Goal: Information Seeking & Learning: Learn about a topic

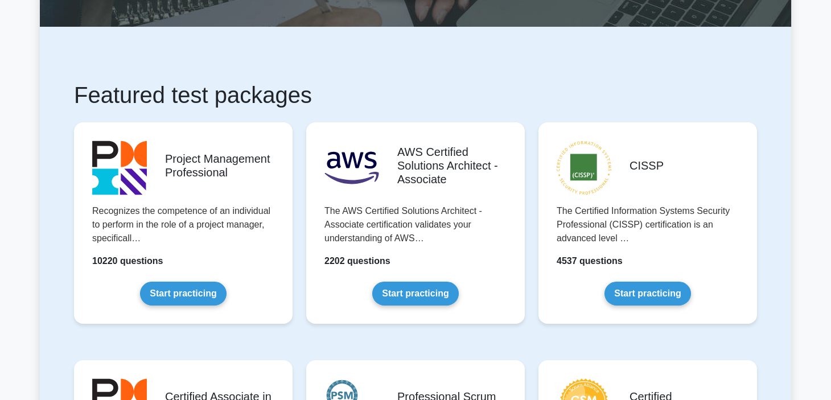
scroll to position [139, 0]
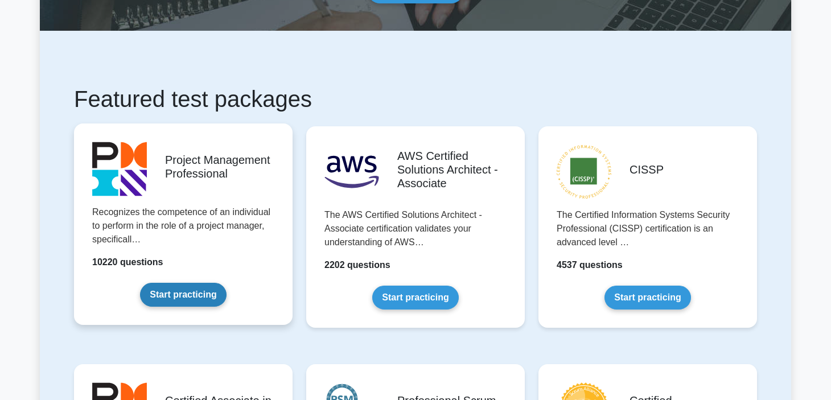
click at [191, 290] on link "Start practicing" at bounding box center [183, 295] width 86 height 24
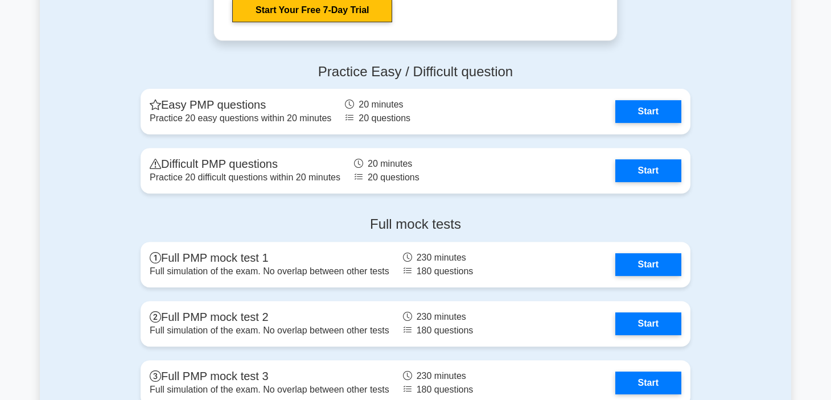
scroll to position [3036, 0]
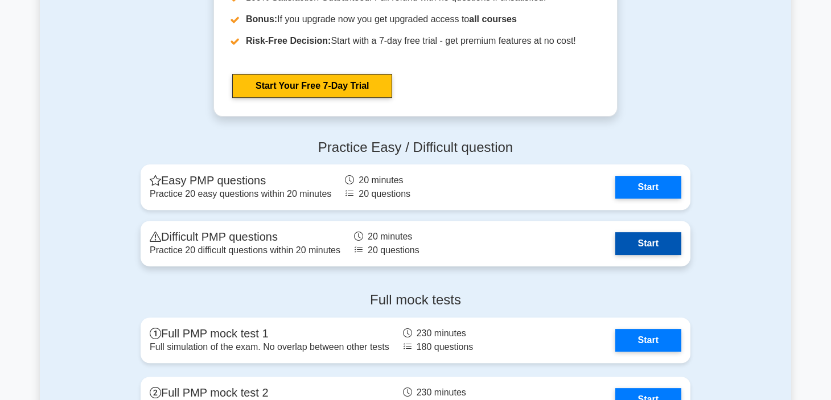
click at [642, 236] on link "Start" at bounding box center [649, 243] width 66 height 23
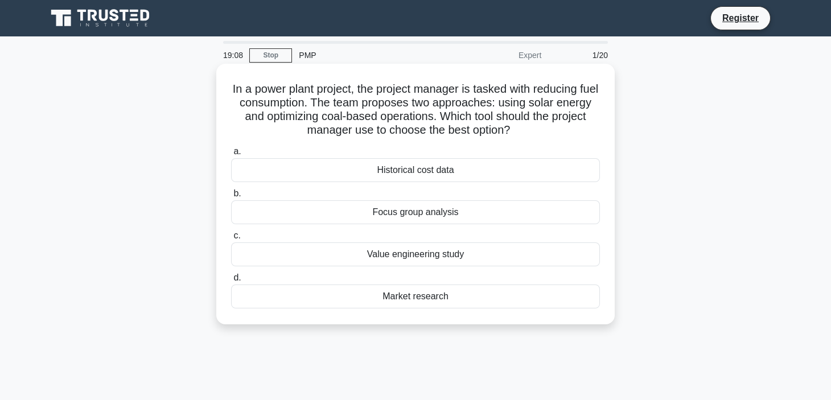
click at [453, 253] on div "Value engineering study" at bounding box center [415, 255] width 369 height 24
click at [231, 240] on input "c. Value engineering study" at bounding box center [231, 235] width 0 height 7
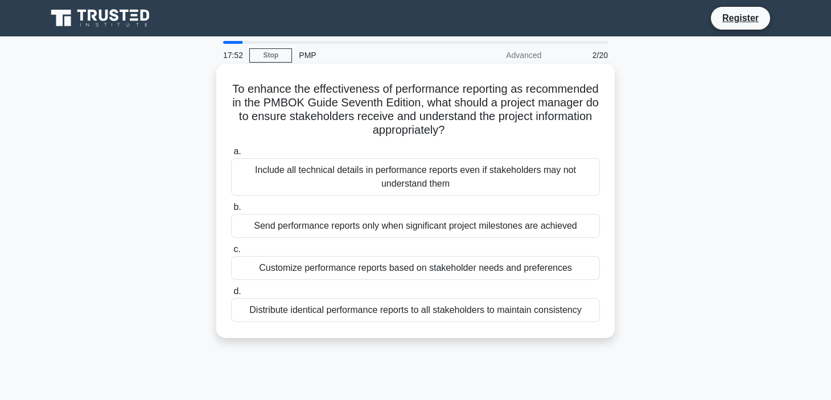
click at [368, 177] on div "Include all technical details in performance reports even if stakeholders may n…" at bounding box center [415, 177] width 369 height 38
click at [231, 155] on input "a. Include all technical details in performance reports even if stakeholders ma…" at bounding box center [231, 151] width 0 height 7
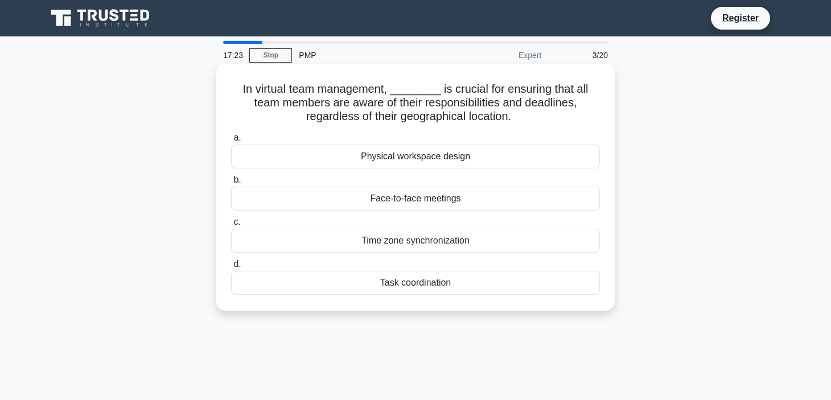
click at [440, 279] on div "Task coordination" at bounding box center [415, 283] width 369 height 24
click at [231, 268] on input "d. Task coordination" at bounding box center [231, 264] width 0 height 7
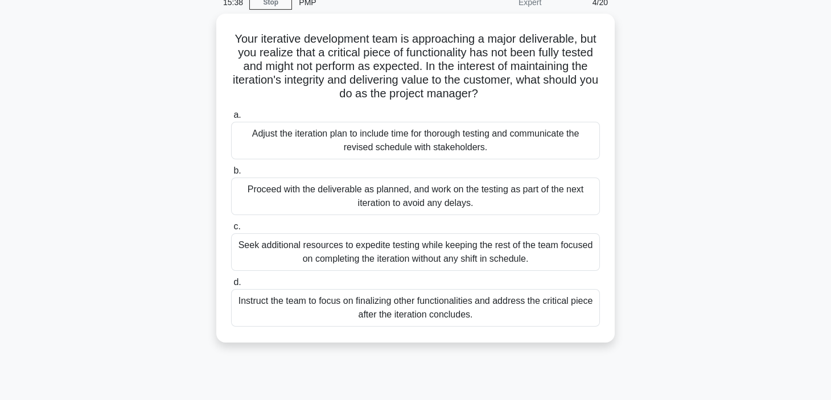
scroll to position [81, 0]
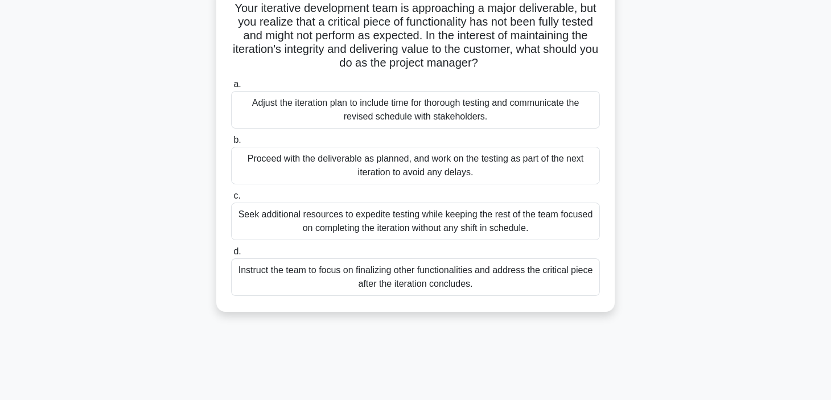
click at [252, 272] on div "Instruct the team to focus on finalizing other functionalities and address the …" at bounding box center [415, 278] width 369 height 38
click at [231, 256] on input "d. Instruct the team to focus on finalizing other functionalities and address t…" at bounding box center [231, 251] width 0 height 7
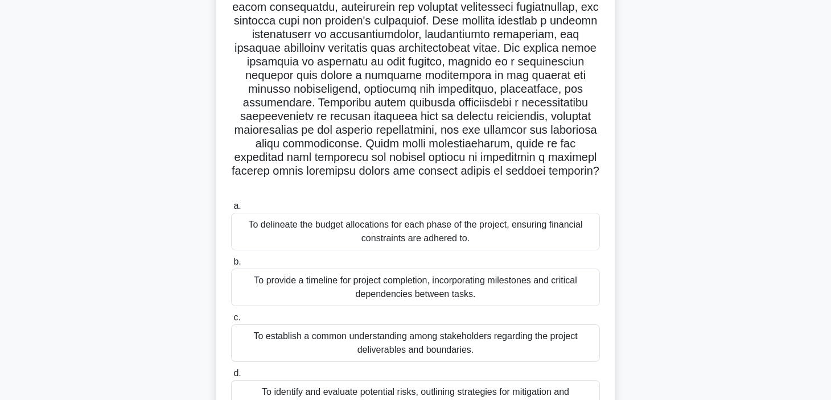
scroll to position [215, 0]
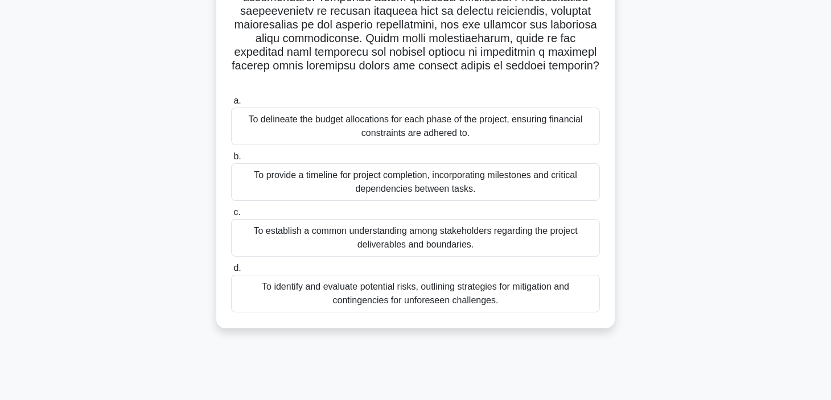
click at [407, 183] on div "To provide a timeline for project completion, incorporating milestones and crit…" at bounding box center [415, 182] width 369 height 38
click at [231, 161] on input "b. To provide a timeline for project completion, incorporating milestones and c…" at bounding box center [231, 156] width 0 height 7
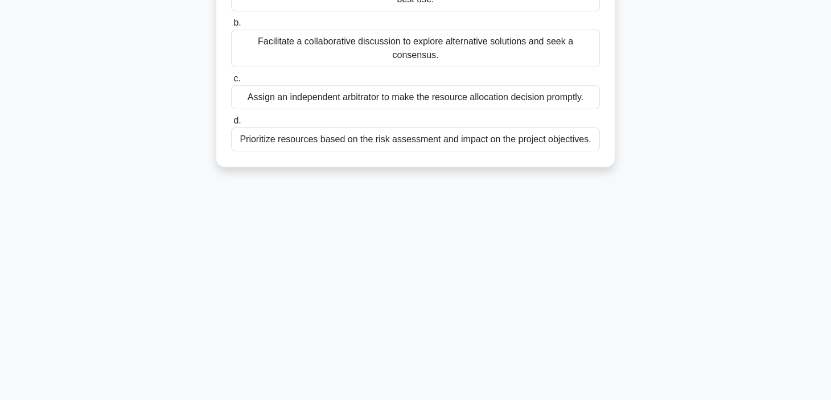
click at [412, 169] on div "12:10 Stop PMP Advanced 5/20 During a project update meeting, two core stakehol…" at bounding box center [416, 110] width 752 height 569
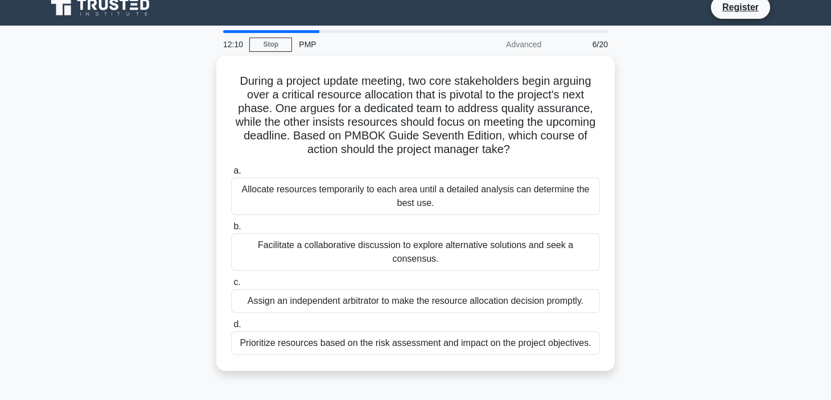
scroll to position [0, 0]
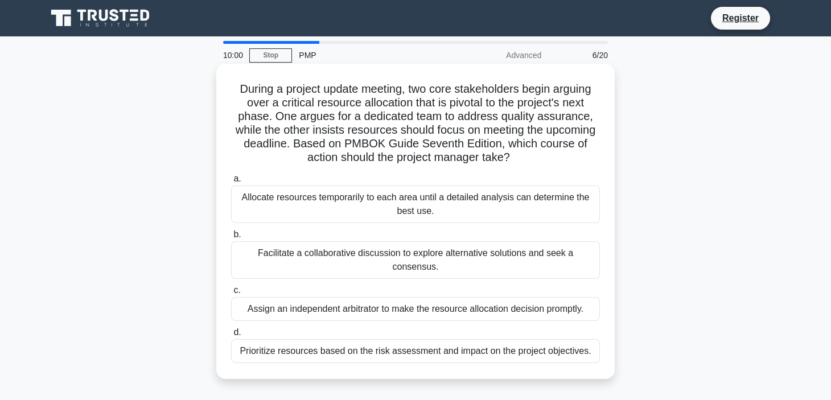
click at [409, 259] on div "Facilitate a collaborative discussion to explore alternative solutions and seek…" at bounding box center [415, 260] width 369 height 38
click at [231, 239] on input "b. Facilitate a collaborative discussion to explore alternative solutions and s…" at bounding box center [231, 234] width 0 height 7
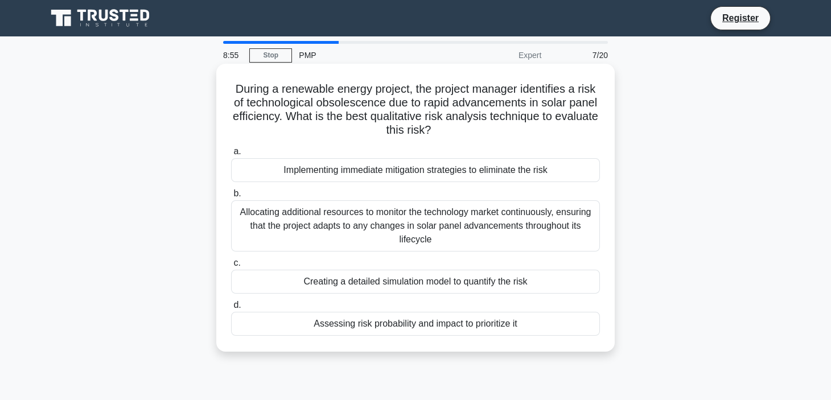
click at [429, 331] on div "Assessing risk probability and impact to prioritize it" at bounding box center [415, 324] width 369 height 24
click at [231, 309] on input "d. Assessing risk probability and impact to prioritize it" at bounding box center [231, 305] width 0 height 7
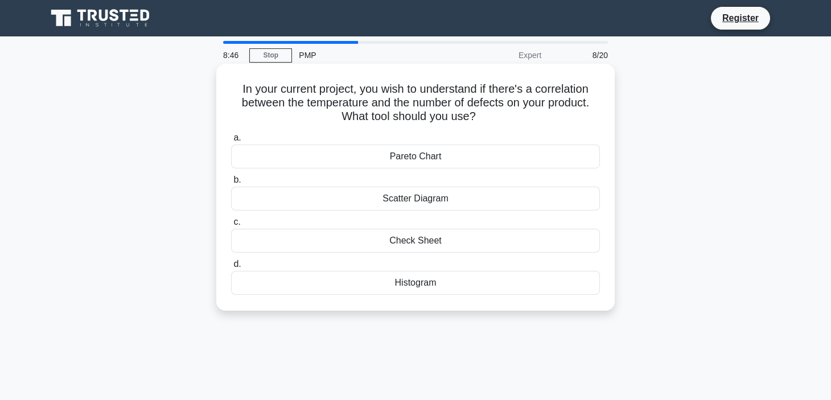
click at [462, 197] on div "Scatter Diagram" at bounding box center [415, 199] width 369 height 24
click at [231, 184] on input "b. Scatter Diagram" at bounding box center [231, 180] width 0 height 7
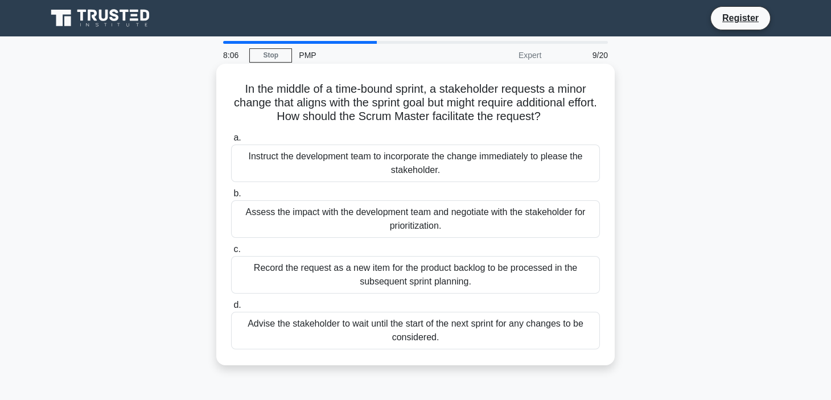
click at [447, 331] on div "Advise the stakeholder to wait until the start of the next sprint for any chang…" at bounding box center [415, 331] width 369 height 38
click at [231, 309] on input "d. Advise the stakeholder to wait until the start of the next sprint for any ch…" at bounding box center [231, 305] width 0 height 7
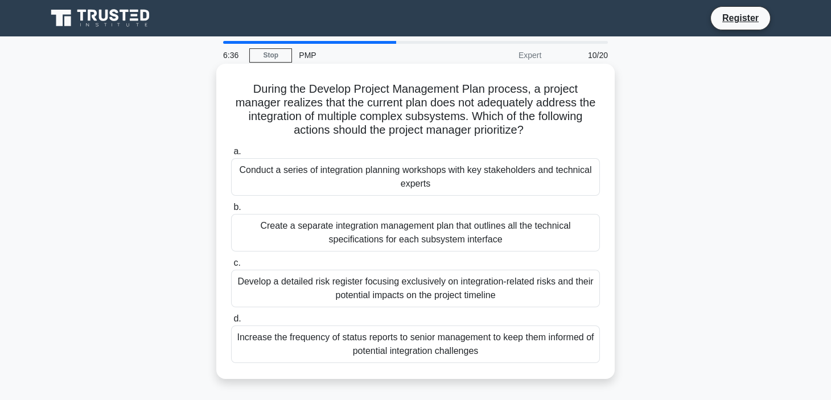
click at [392, 251] on div "Create a separate integration management plan that outlines all the technical s…" at bounding box center [415, 233] width 369 height 38
click at [231, 211] on input "b. Create a separate integration management plan that outlines all the technica…" at bounding box center [231, 207] width 0 height 7
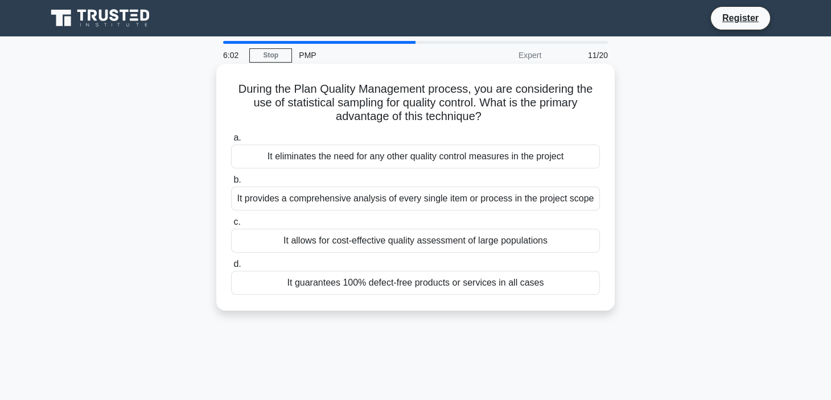
click at [428, 246] on div "It allows for cost-effective quality assessment of large populations" at bounding box center [415, 241] width 369 height 24
click at [360, 241] on div "It allows for cost-effective quality assessment of large populations" at bounding box center [415, 241] width 369 height 24
click at [231, 226] on input "c. It allows for cost-effective quality assessment of large populations" at bounding box center [231, 222] width 0 height 7
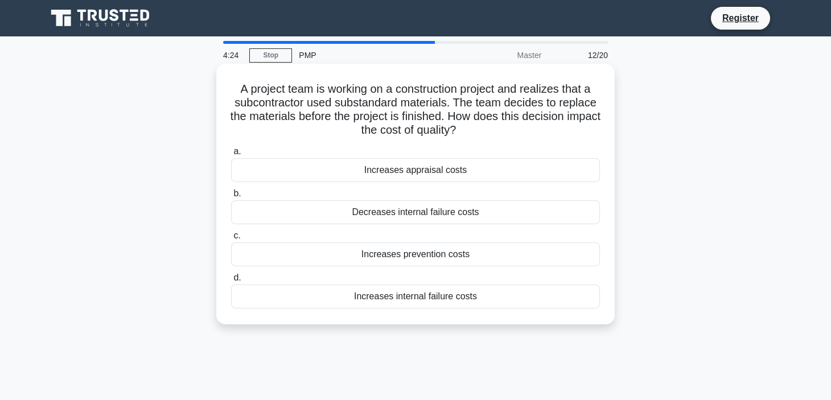
click at [445, 294] on div "Increases internal failure costs" at bounding box center [415, 297] width 369 height 24
click at [231, 282] on input "d. Increases internal failure costs" at bounding box center [231, 277] width 0 height 7
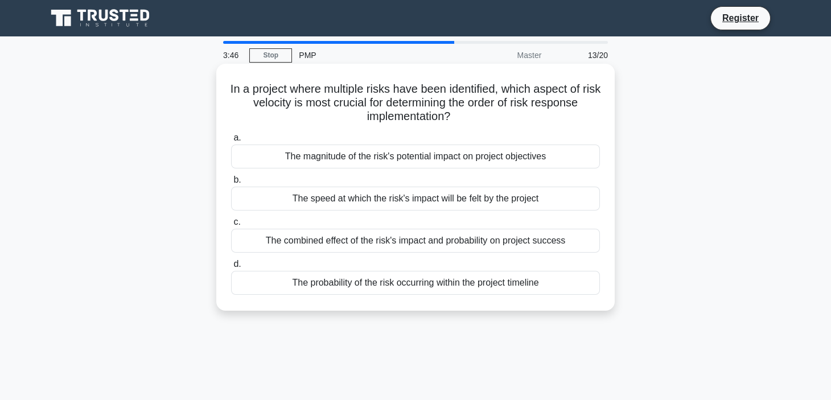
click at [435, 200] on div "The speed at which the risk's impact will be felt by the project" at bounding box center [415, 199] width 369 height 24
click at [231, 184] on input "b. The speed at which the risk's impact will be felt by the project" at bounding box center [231, 180] width 0 height 7
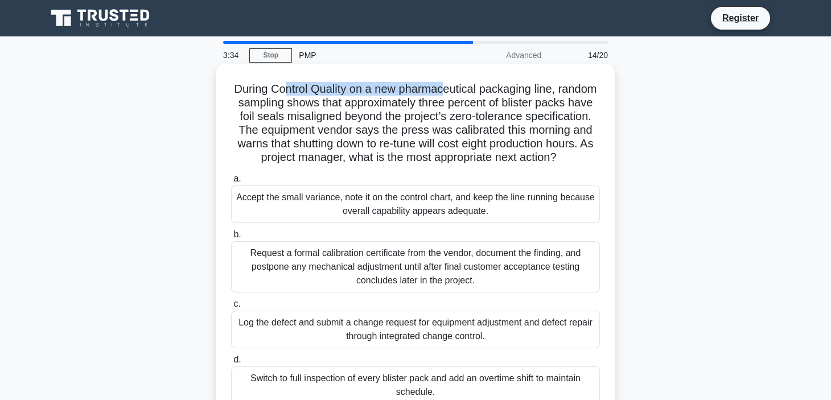
drag, startPoint x: 300, startPoint y: 85, endPoint x: 464, endPoint y: 73, distance: 163.8
click at [464, 73] on div "During Control Quality on a new pharmaceutical packaging line, random sampling …" at bounding box center [415, 241] width 389 height 347
click at [501, 159] on h5 "During Control Quality on a new pharmaceutical packaging line, random sampling …" at bounding box center [415, 123] width 371 height 83
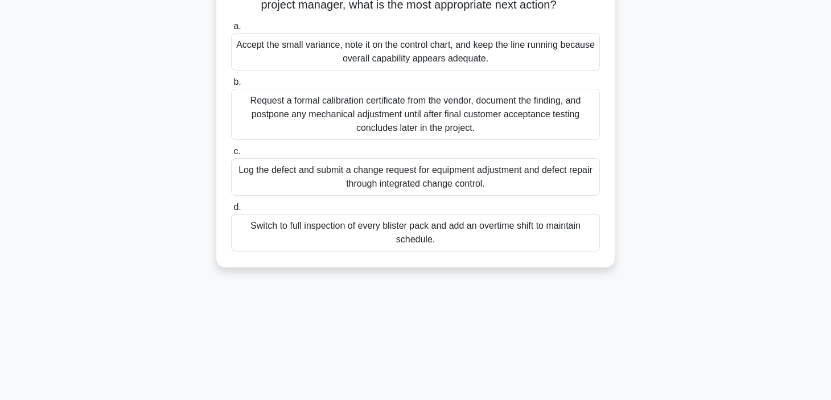
scroll to position [154, 0]
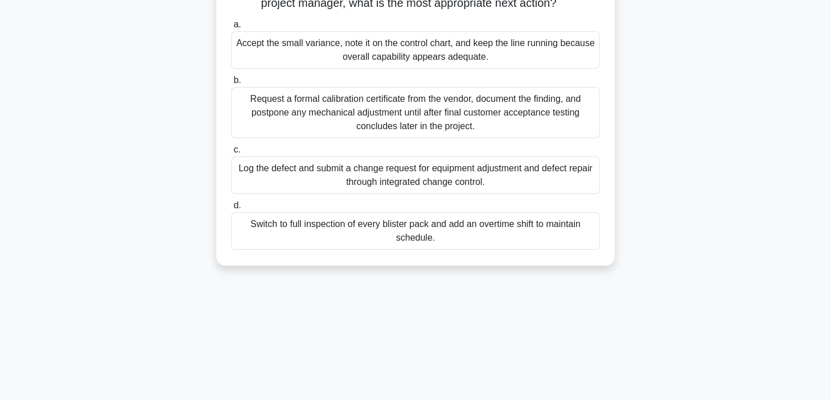
click at [446, 190] on div "Log the defect and submit a change request for equipment adjustment and defect …" at bounding box center [415, 176] width 369 height 38
click at [231, 154] on input "c. Log the defect and submit a change request for equipment adjustment and defe…" at bounding box center [231, 149] width 0 height 7
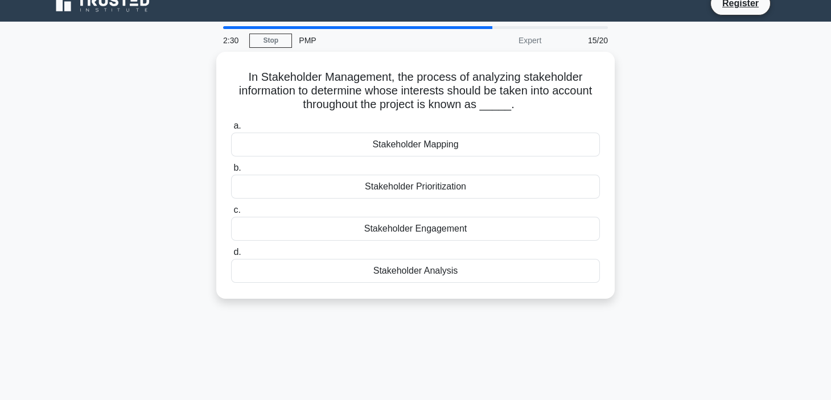
scroll to position [0, 0]
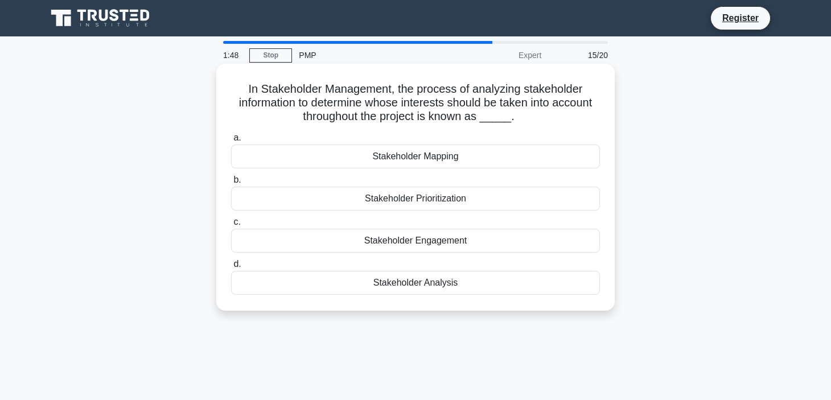
click at [432, 200] on div "Stakeholder Prioritization" at bounding box center [415, 199] width 369 height 24
click at [231, 184] on input "b. Stakeholder Prioritization" at bounding box center [231, 180] width 0 height 7
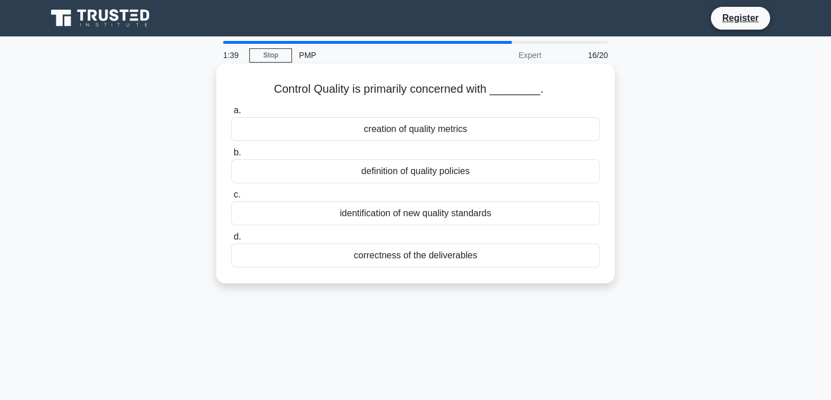
click at [426, 259] on div "correctness of the deliverables" at bounding box center [415, 256] width 369 height 24
click at [231, 241] on input "d. correctness of the deliverables" at bounding box center [231, 236] width 0 height 7
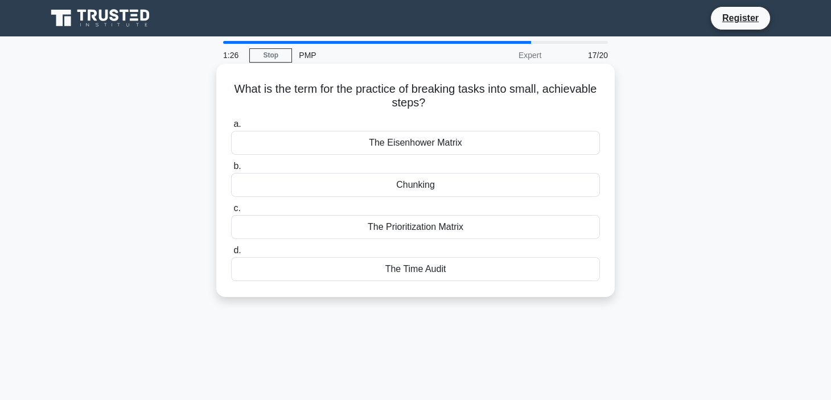
click at [415, 182] on div "Chunking" at bounding box center [415, 185] width 369 height 24
click at [231, 170] on input "b. Chunking" at bounding box center [231, 166] width 0 height 7
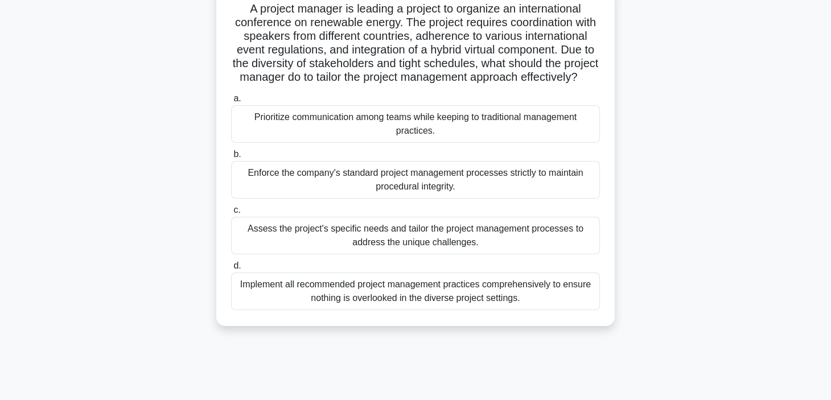
scroll to position [84, 0]
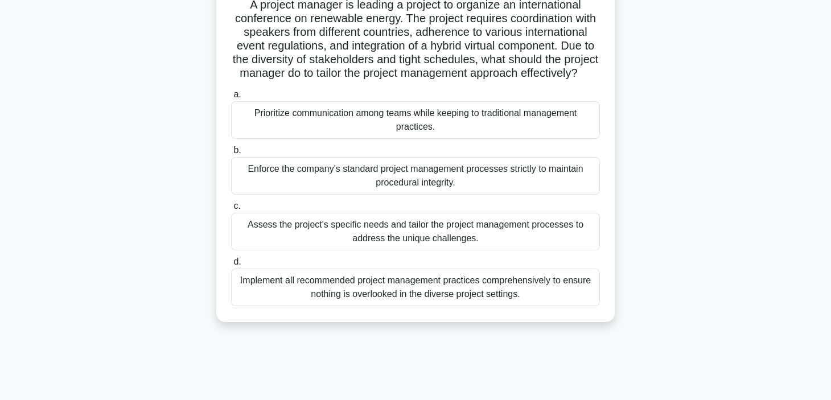
click at [441, 244] on div "Assess the project's specific needs and tailor the project management processes…" at bounding box center [415, 232] width 369 height 38
click at [231, 210] on input "c. Assess the project's specific needs and tailor the project management proces…" at bounding box center [231, 206] width 0 height 7
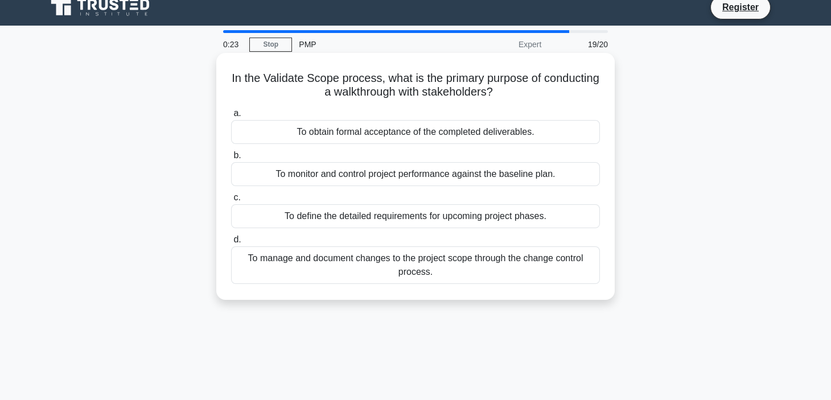
scroll to position [0, 0]
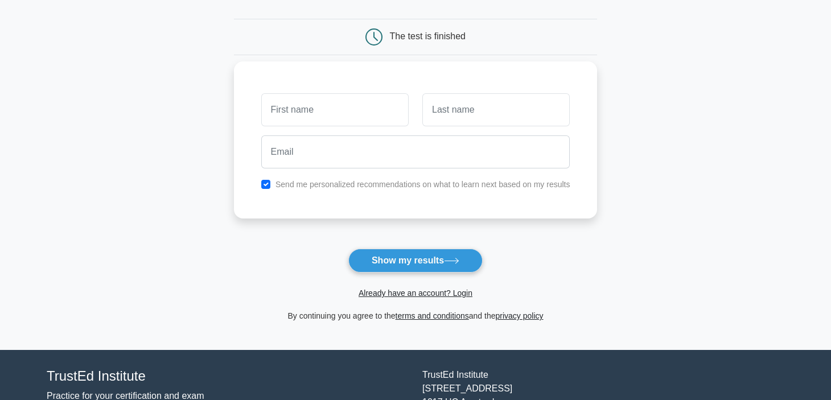
scroll to position [171, 0]
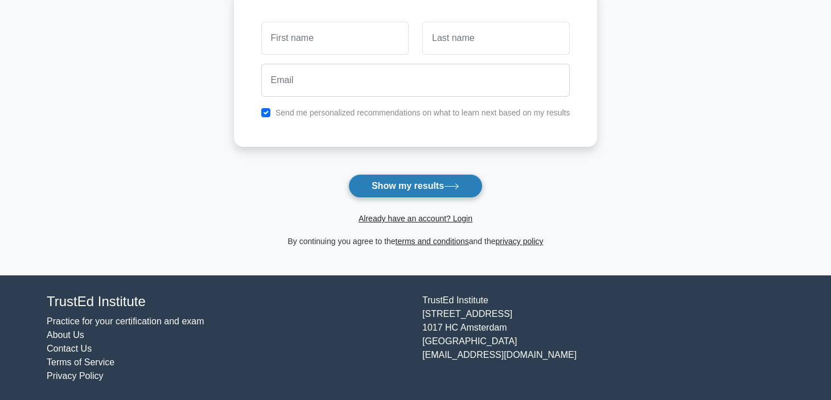
click at [420, 181] on button "Show my results" at bounding box center [415, 186] width 134 height 24
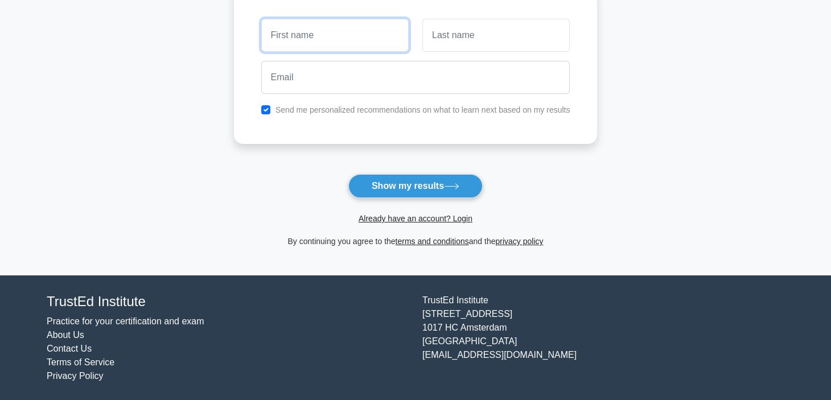
click at [325, 22] on input "text" at bounding box center [334, 35] width 147 height 33
type input "Aji"
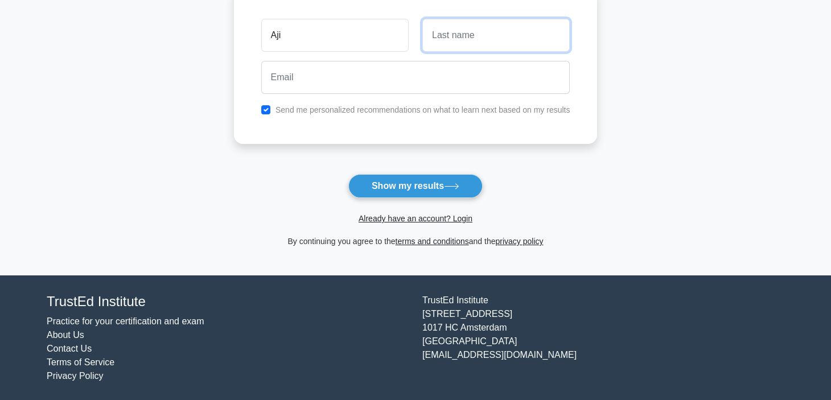
click at [471, 34] on input "text" at bounding box center [496, 35] width 147 height 33
type input "P"
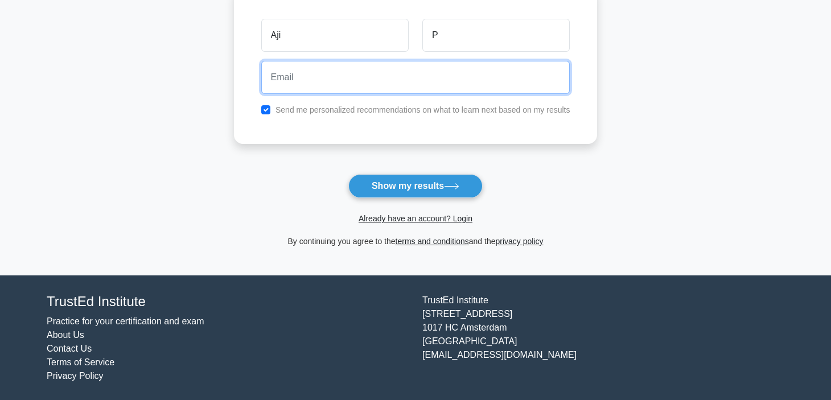
click at [425, 77] on input "email" at bounding box center [415, 77] width 309 height 33
click at [350, 68] on input "ajeeez@gmail.com" at bounding box center [415, 77] width 309 height 33
type input "a"
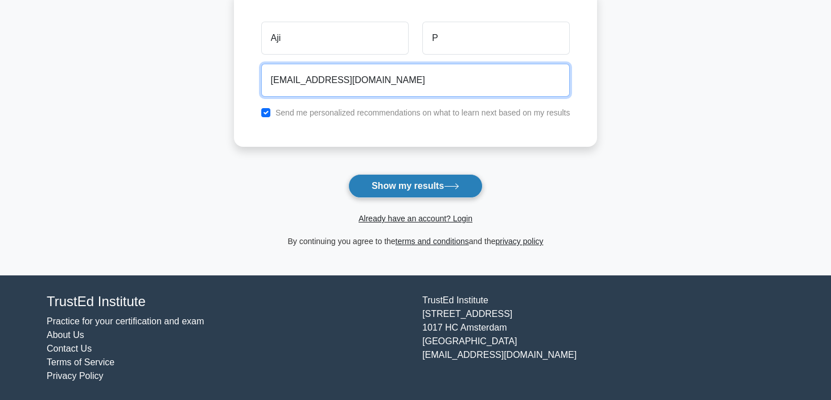
type input "ajeez86@gmail.com"
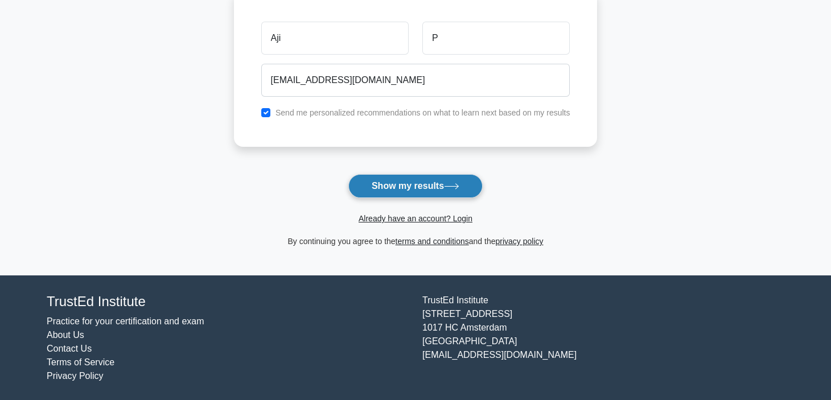
click at [431, 184] on button "Show my results" at bounding box center [415, 186] width 134 height 24
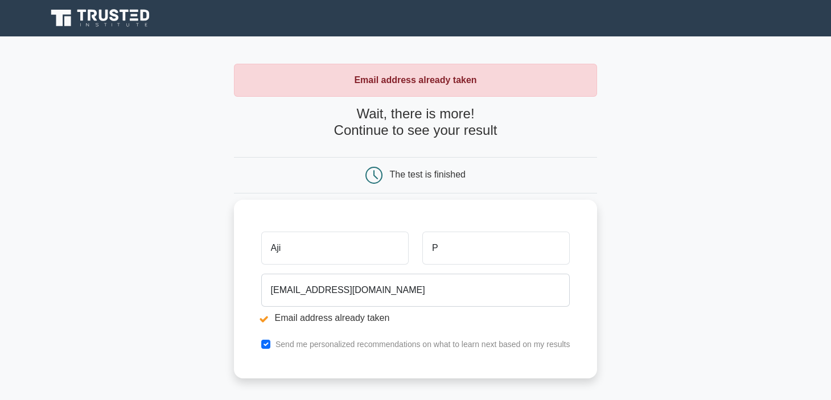
scroll to position [234, 0]
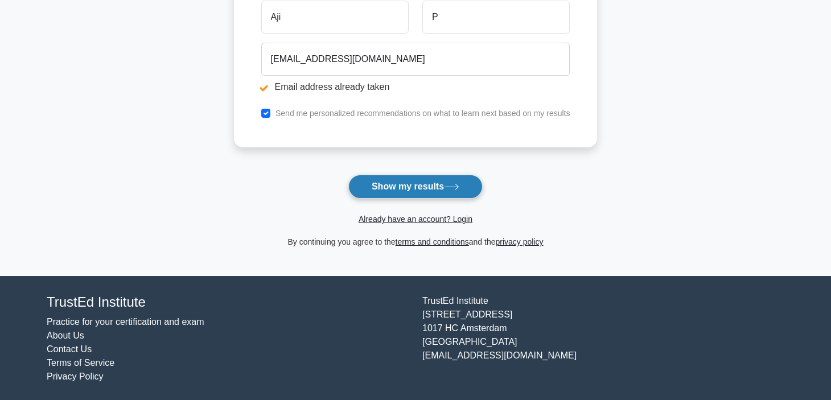
click at [407, 186] on button "Show my results" at bounding box center [415, 187] width 134 height 24
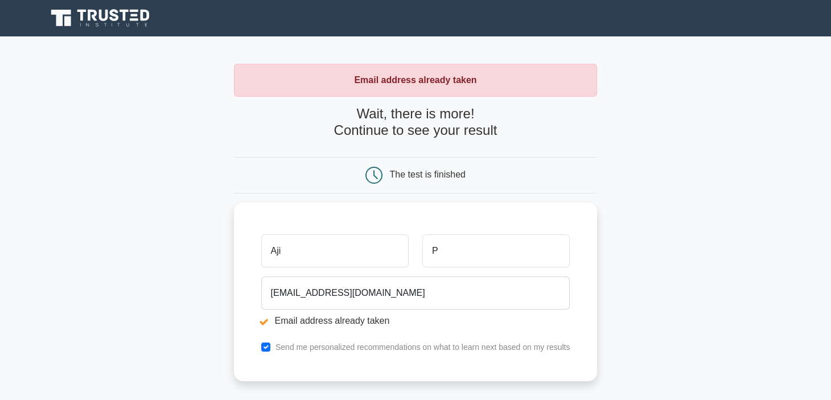
click at [117, 17] on icon at bounding box center [114, 15] width 9 height 12
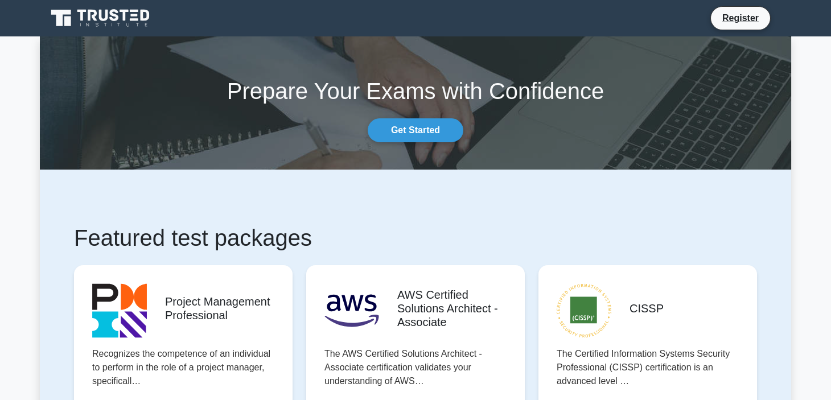
click at [141, 21] on icon at bounding box center [101, 18] width 109 height 22
drag, startPoint x: 739, startPoint y: 6, endPoint x: 739, endPoint y: 13, distance: 6.3
click at [739, 9] on li "Register" at bounding box center [741, 18] width 60 height 24
click at [408, 117] on div "Prepare Your Exams with Confidence Get Started" at bounding box center [415, 103] width 765 height 79
click at [408, 124] on link "Get Started" at bounding box center [416, 130] width 96 height 24
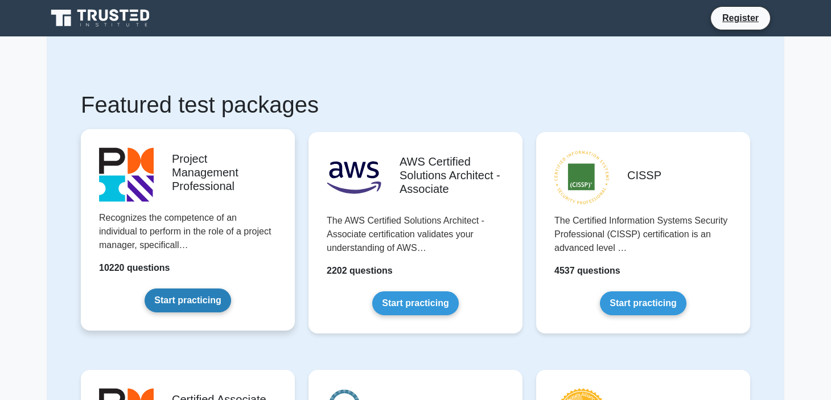
click at [199, 298] on link "Start practicing" at bounding box center [188, 301] width 86 height 24
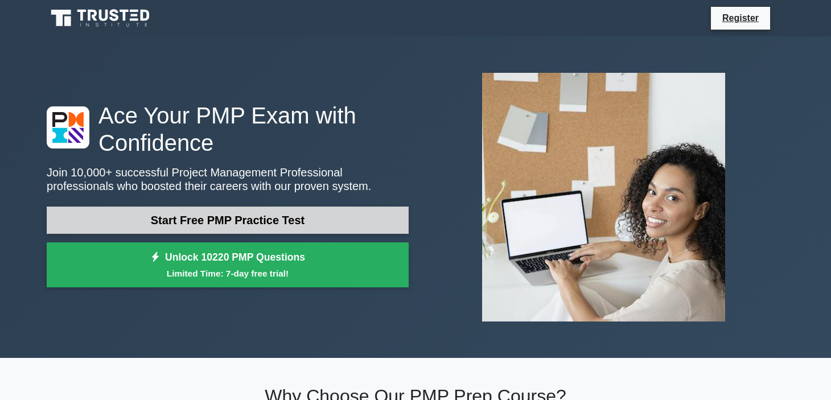
click at [250, 222] on link "Start Free PMP Practice Test" at bounding box center [228, 220] width 362 height 27
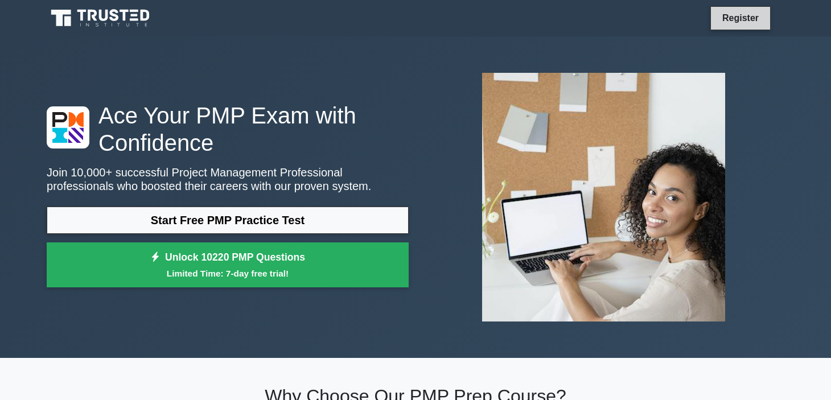
click at [733, 19] on link "Register" at bounding box center [741, 18] width 50 height 14
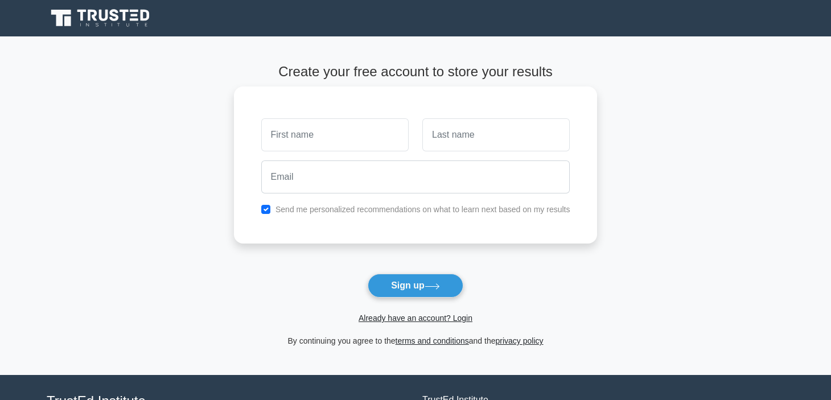
click at [347, 137] on input "text" at bounding box center [334, 134] width 147 height 33
type input "Aji"
click at [447, 146] on input "text" at bounding box center [496, 134] width 147 height 33
type input "P"
click at [266, 204] on div "Send me personalized recommendations on what to learn next based on my results" at bounding box center [416, 210] width 323 height 14
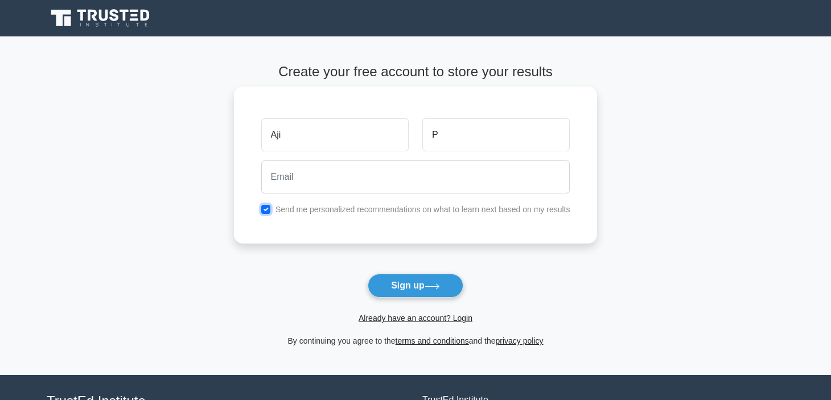
click at [265, 208] on input "checkbox" at bounding box center [265, 209] width 9 height 9
checkbox input "false"
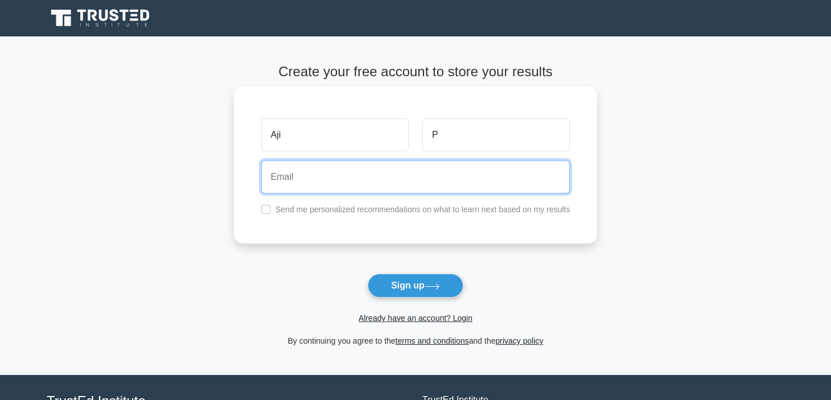
click at [282, 189] on input "email" at bounding box center [415, 177] width 309 height 33
type input "[EMAIL_ADDRESS][DOMAIN_NAME]"
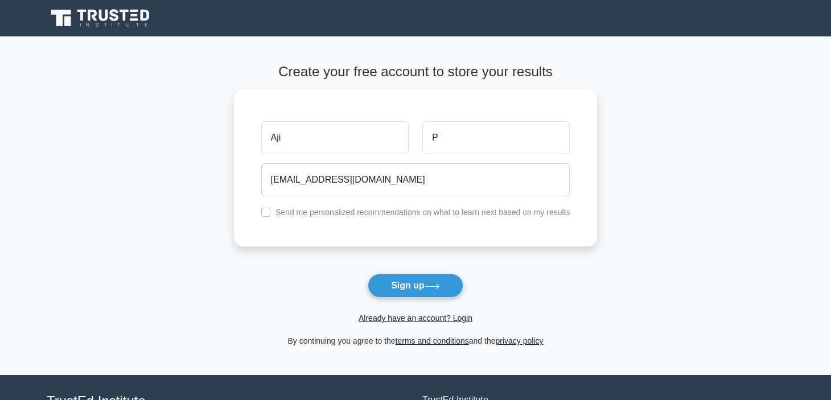
click at [411, 284] on button "Sign up" at bounding box center [416, 286] width 96 height 24
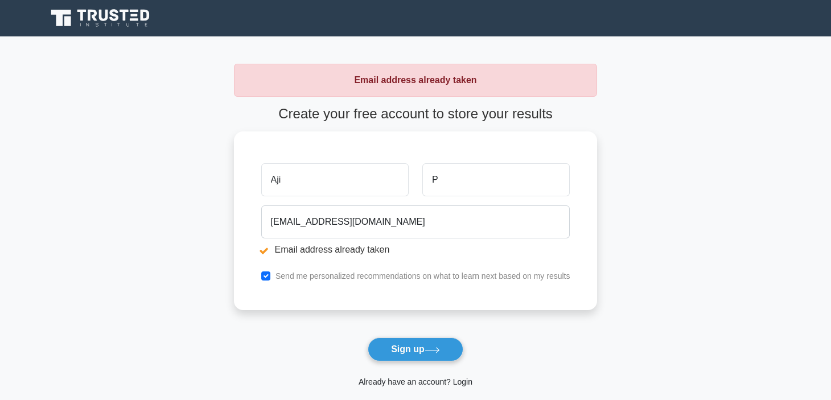
click at [438, 381] on link "Already have an account? Login" at bounding box center [416, 382] width 114 height 9
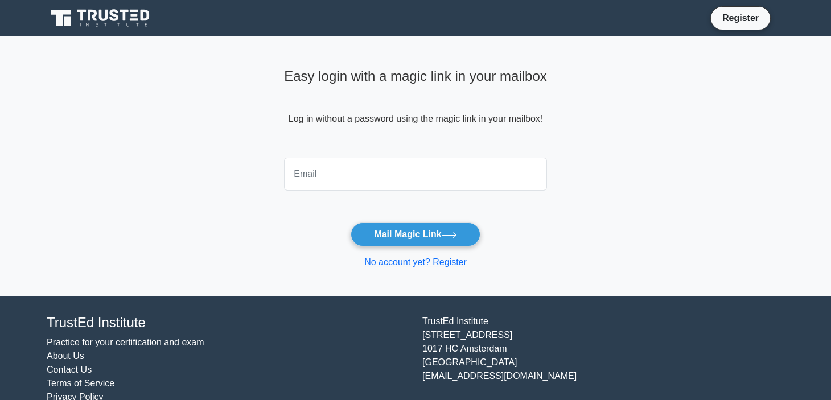
click at [382, 179] on input "email" at bounding box center [415, 174] width 263 height 33
type input "[EMAIL_ADDRESS][DOMAIN_NAME]"
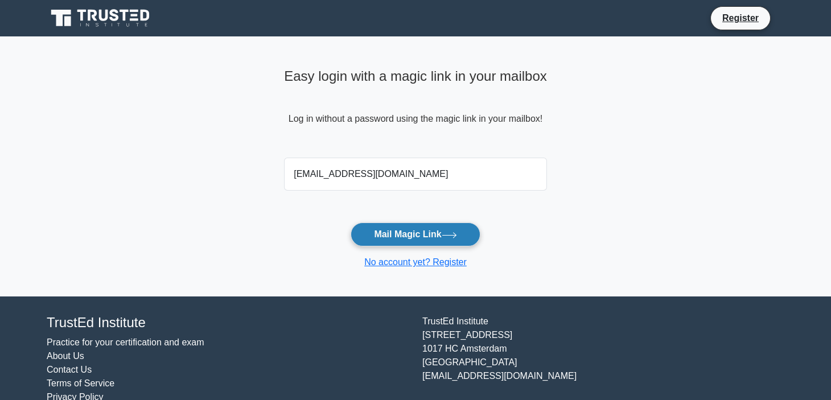
click at [411, 231] on button "Mail Magic Link" at bounding box center [415, 235] width 129 height 24
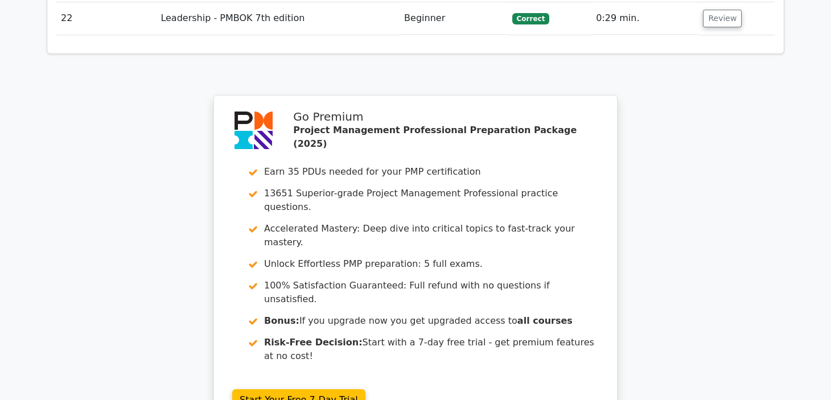
scroll to position [2184, 0]
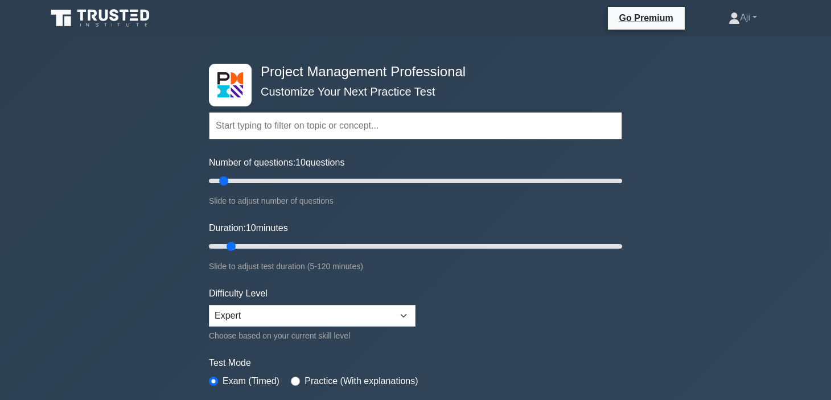
click at [331, 128] on input "text" at bounding box center [415, 125] width 413 height 27
click at [650, 156] on div "Project Management Professional Customize Your Next Practice Test Topics Scope …" at bounding box center [415, 394] width 831 height 716
click at [312, 128] on input "text" at bounding box center [415, 125] width 413 height 27
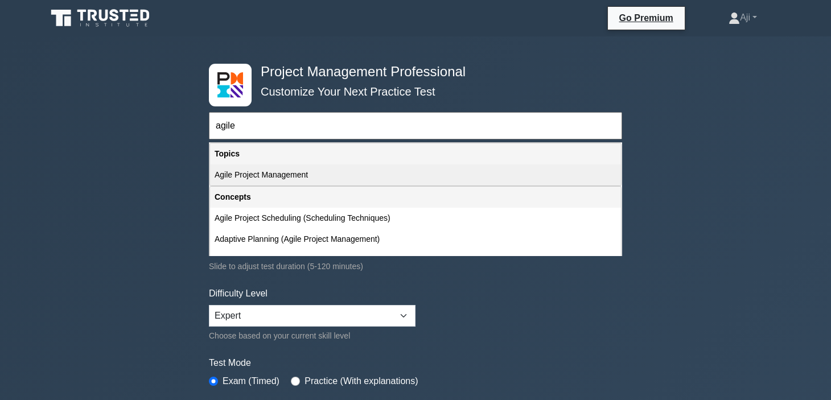
click at [286, 171] on div "Agile Project Management" at bounding box center [415, 175] width 411 height 21
type input "Agile Project Management"
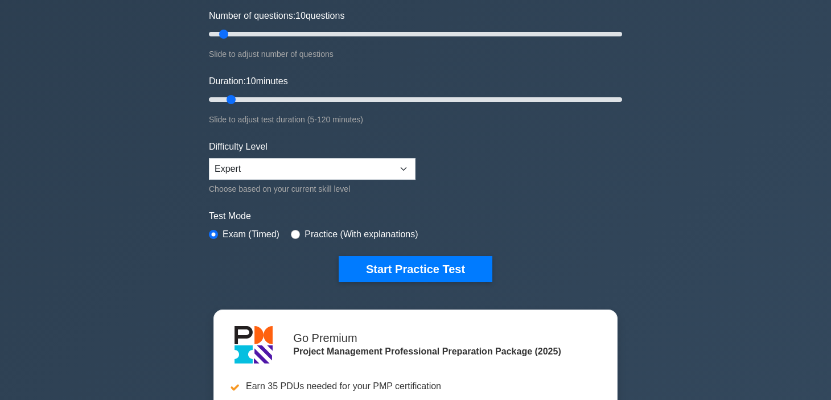
scroll to position [166, 0]
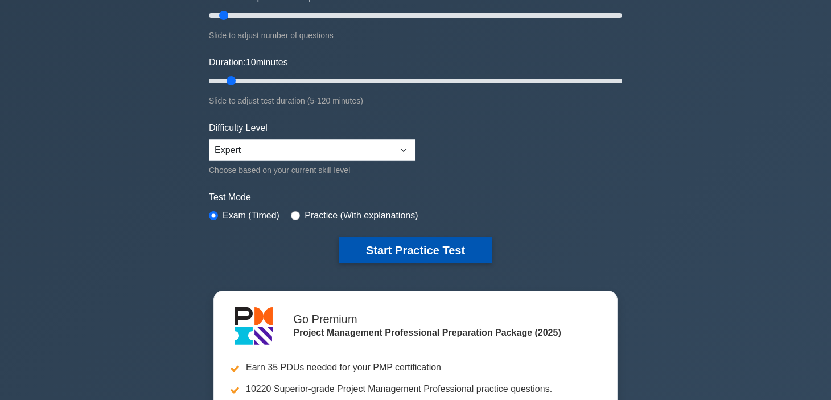
click at [383, 246] on button "Start Practice Test" at bounding box center [416, 250] width 154 height 26
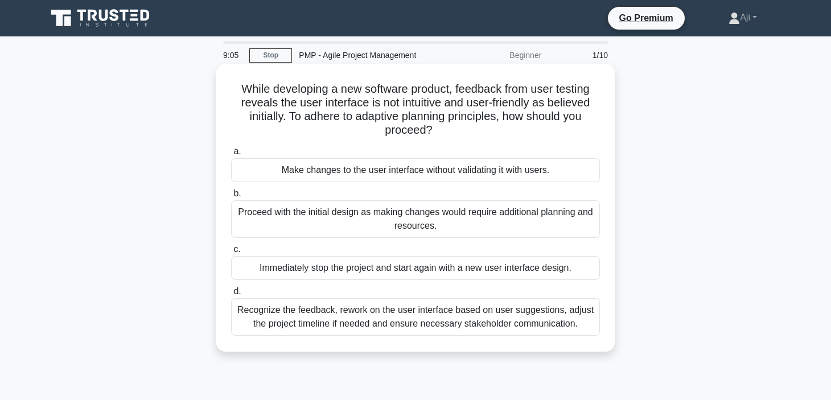
click at [379, 322] on div "Recognize the feedback, rework on the user interface based on user suggestions,…" at bounding box center [415, 317] width 369 height 38
click at [231, 296] on input "d. Recognize the feedback, rework on the user interface based on user suggestio…" at bounding box center [231, 291] width 0 height 7
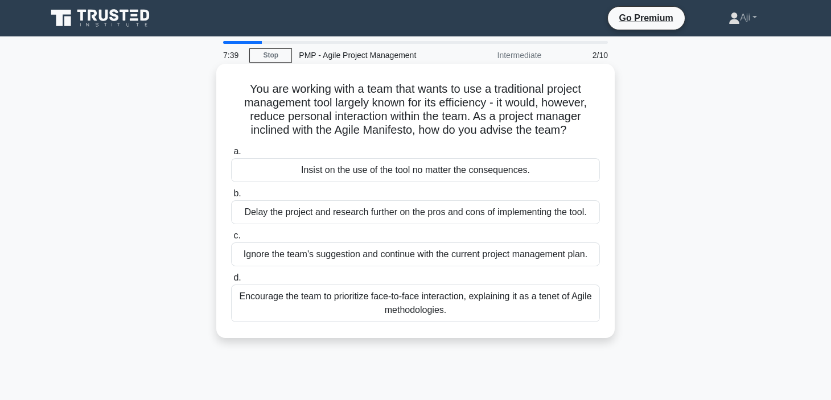
click at [466, 304] on div "Encourage the team to prioritize face-to-face interaction, explaining it as a t…" at bounding box center [415, 304] width 369 height 38
click at [231, 282] on input "d. Encourage the team to prioritize face-to-face interaction, explaining it as …" at bounding box center [231, 277] width 0 height 7
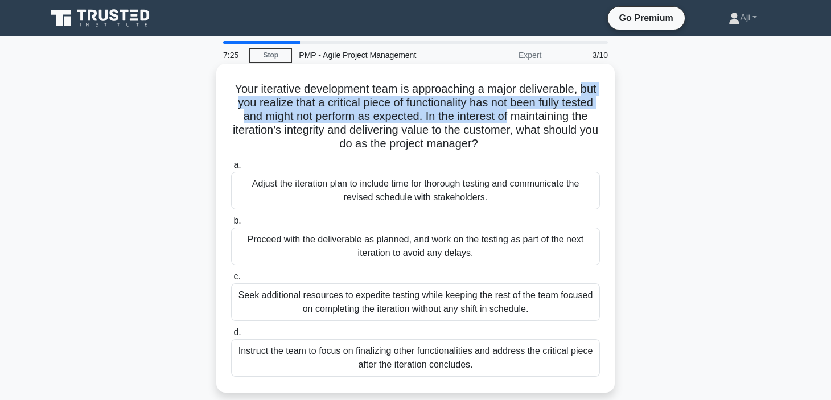
drag, startPoint x: 241, startPoint y: 100, endPoint x: 596, endPoint y: 118, distance: 355.8
click at [596, 118] on h5 "Your iterative development team is approaching a major deliverable, but you rea…" at bounding box center [415, 116] width 371 height 69
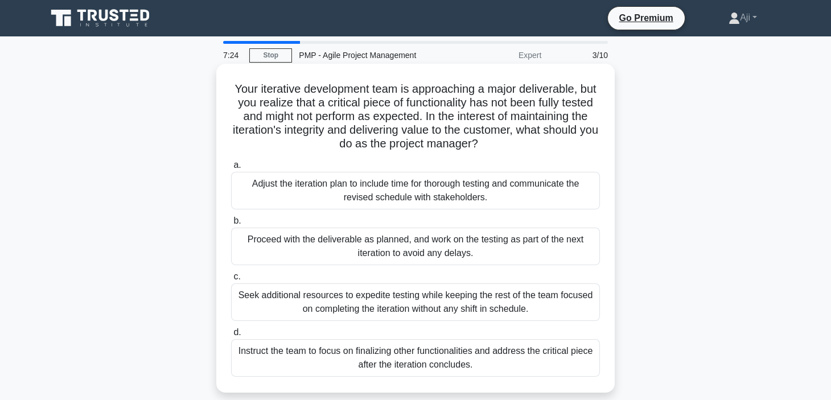
click at [593, 128] on h5 "Your iterative development team is approaching a major deliverable, but you rea…" at bounding box center [415, 116] width 371 height 69
click at [420, 250] on div "Proceed with the deliverable as planned, and work on the testing as part of the…" at bounding box center [415, 247] width 369 height 38
click at [231, 225] on input "b. Proceed with the deliverable as planned, and work on the testing as part of …" at bounding box center [231, 221] width 0 height 7
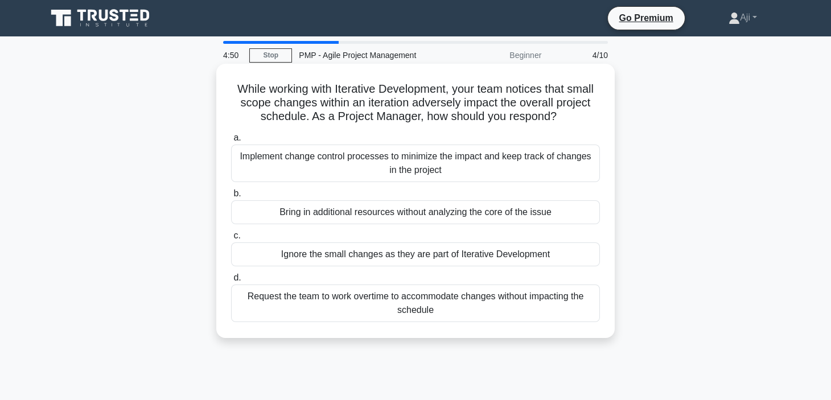
click at [429, 169] on div "Implement change control processes to minimize the impact and keep track of cha…" at bounding box center [415, 164] width 369 height 38
click at [231, 142] on input "a. Implement change control processes to minimize the impact and keep track of …" at bounding box center [231, 137] width 0 height 7
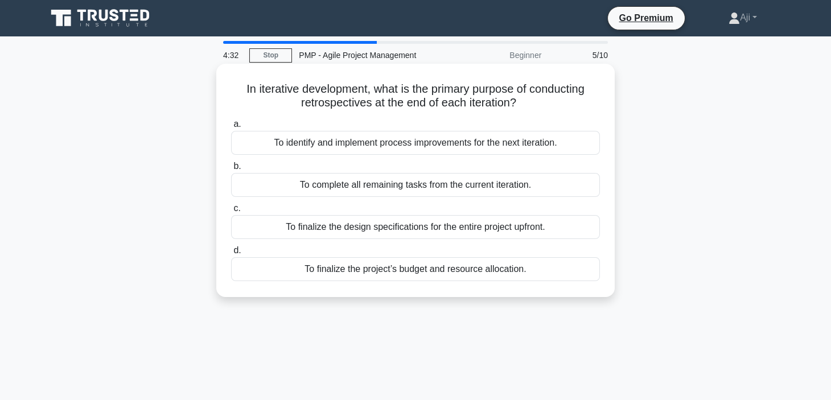
click at [395, 141] on div "To identify and implement process improvements for the next iteration." at bounding box center [415, 143] width 369 height 24
click at [231, 128] on input "a. To identify and implement process improvements for the next iteration." at bounding box center [231, 124] width 0 height 7
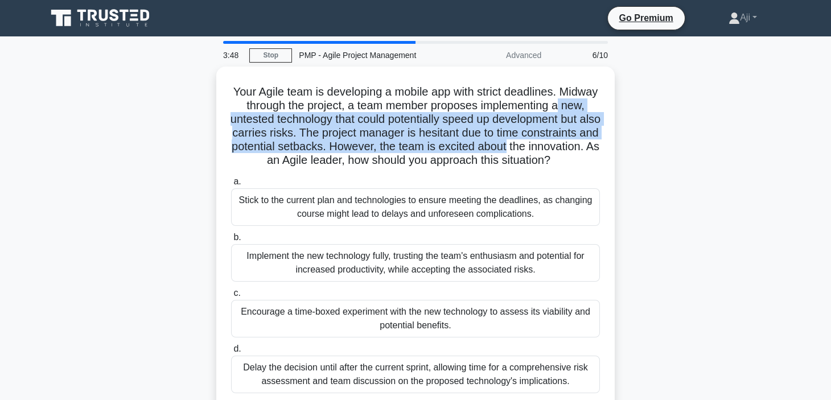
drag, startPoint x: 830, startPoint y: 112, endPoint x: 835, endPoint y: 143, distance: 31.2
click at [831, 143] on html "Go Premium Aji" at bounding box center [415, 307] width 831 height 615
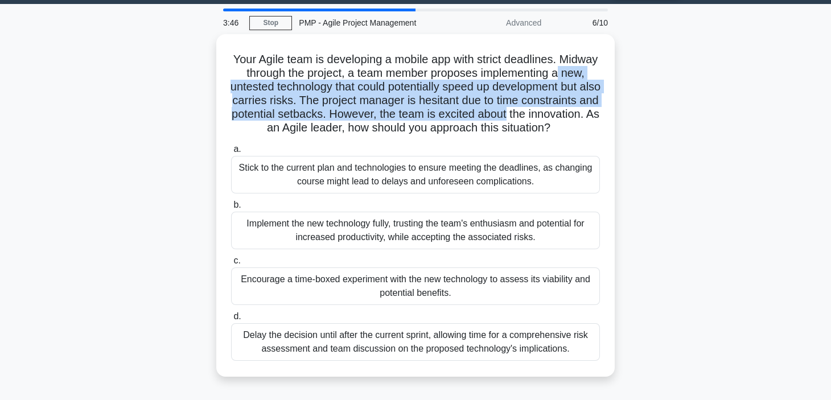
scroll to position [44, 0]
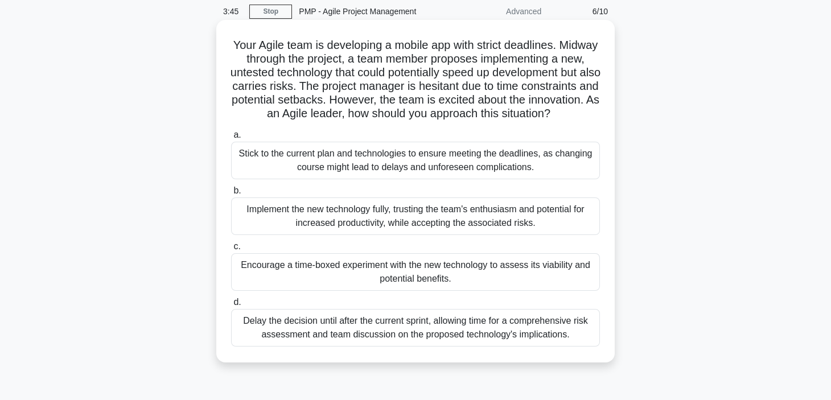
click at [511, 121] on h5 "Your Agile team is developing a mobile app with strict deadlines. Midway throug…" at bounding box center [415, 79] width 371 height 83
click at [405, 341] on div "Delay the decision until after the current sprint, allowing time for a comprehe…" at bounding box center [415, 328] width 369 height 38
click at [231, 306] on input "d. Delay the decision until after the current sprint, allowing time for a compr…" at bounding box center [231, 302] width 0 height 7
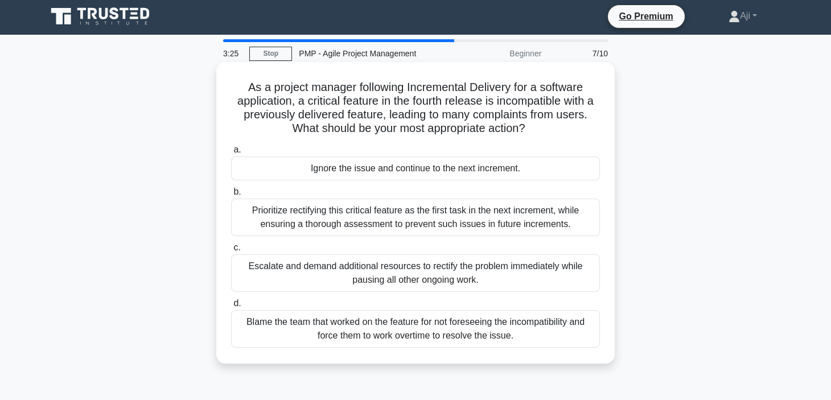
scroll to position [0, 0]
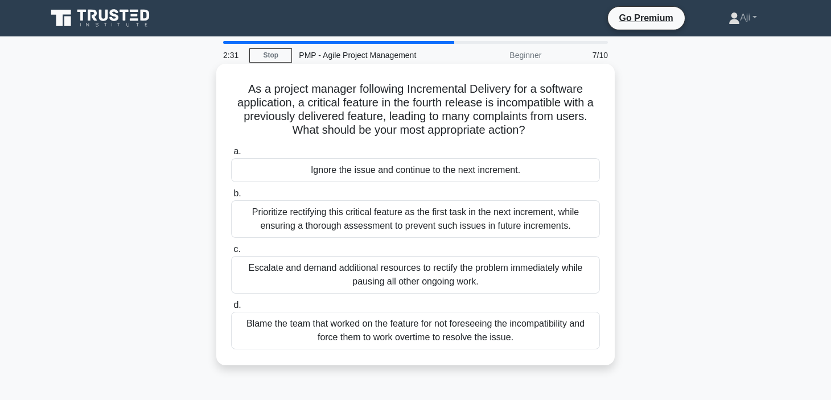
click at [397, 231] on div "Prioritize rectifying this critical feature as the first task in the next incre…" at bounding box center [415, 219] width 369 height 38
click at [231, 198] on input "b. Prioritize rectifying this critical feature as the first task in the next in…" at bounding box center [231, 193] width 0 height 7
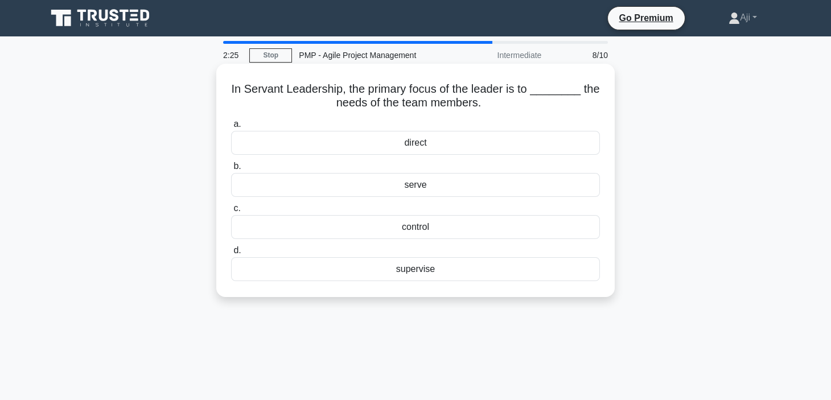
click at [424, 185] on div "serve" at bounding box center [415, 185] width 369 height 24
click at [231, 170] on input "b. serve" at bounding box center [231, 166] width 0 height 7
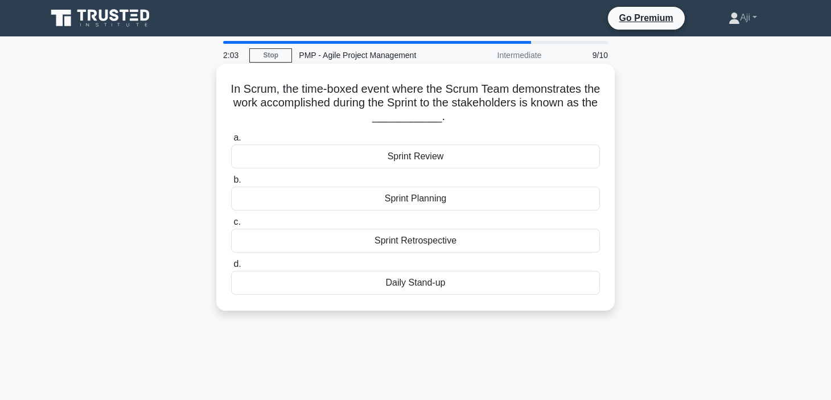
click at [441, 159] on div "Sprint Review" at bounding box center [415, 157] width 369 height 24
click at [231, 142] on input "a. Sprint Review" at bounding box center [231, 137] width 0 height 7
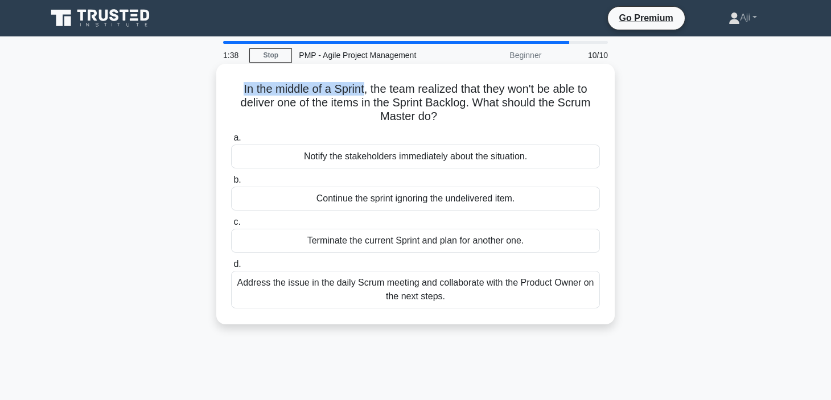
drag, startPoint x: 236, startPoint y: 89, endPoint x: 362, endPoint y: 89, distance: 125.3
click at [362, 89] on h5 "In the middle of a Sprint, the team realized that they won't be able to deliver…" at bounding box center [415, 103] width 371 height 42
click at [372, 87] on h5 "In the middle of a Sprint, the team realized that they won't be able to deliver…" at bounding box center [415, 103] width 371 height 42
click at [371, 86] on h5 "In the middle of a Sprint, the team realized that they won't be able to deliver…" at bounding box center [415, 103] width 371 height 42
click at [368, 87] on h5 "In the middle of a Sprint, the team realized that they won't be able to deliver…" at bounding box center [415, 103] width 371 height 42
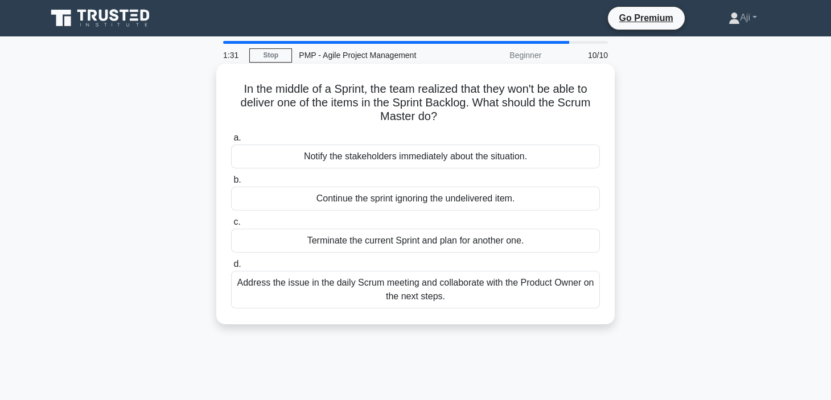
drag, startPoint x: 370, startPoint y: 88, endPoint x: 447, endPoint y: 119, distance: 83.5
click at [447, 119] on h5 "In the middle of a Sprint, the team realized that they won't be able to deliver…" at bounding box center [415, 103] width 371 height 42
click at [469, 121] on h5 "In the middle of a Sprint, the team realized that they won't be able to deliver…" at bounding box center [415, 103] width 371 height 42
click at [435, 293] on div "Address the issue in the daily Scrum meeting and collaborate with the Product O…" at bounding box center [415, 290] width 369 height 38
click at [231, 268] on input "d. Address the issue in the daily Scrum meeting and collaborate with the Produc…" at bounding box center [231, 264] width 0 height 7
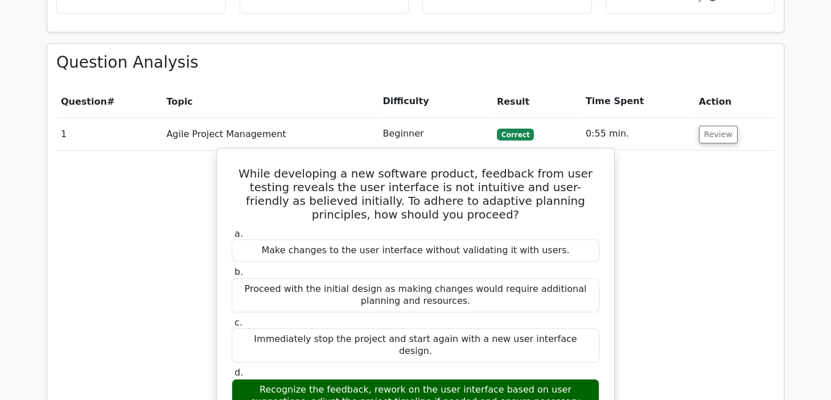
scroll to position [1097, 0]
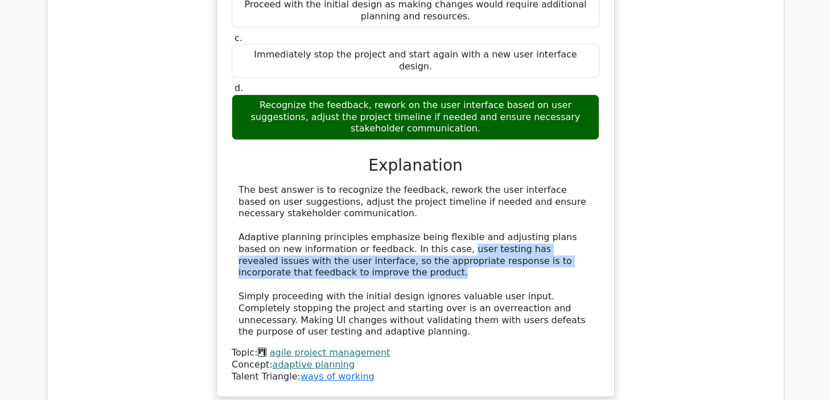
drag, startPoint x: 409, startPoint y: 178, endPoint x: 584, endPoint y: 206, distance: 177.5
click at [584, 206] on div "The best answer is to recognize the feedback, rework the user interface based o…" at bounding box center [416, 261] width 354 height 154
click at [481, 208] on div "The best answer is to recognize the feedback, rework the user interface based o…" at bounding box center [416, 261] width 354 height 154
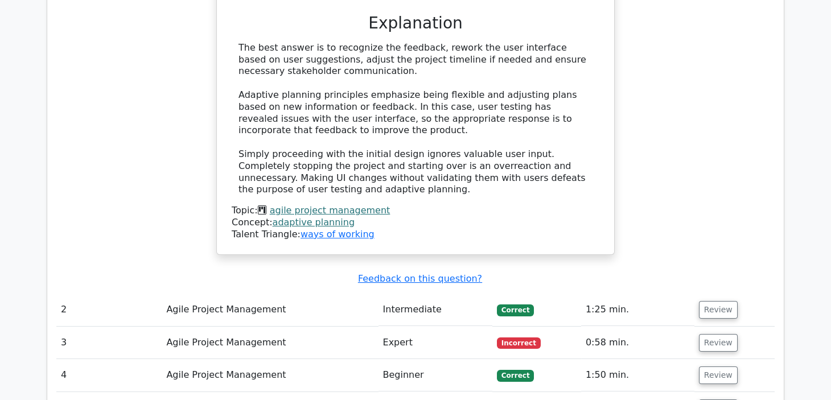
scroll to position [1382, 0]
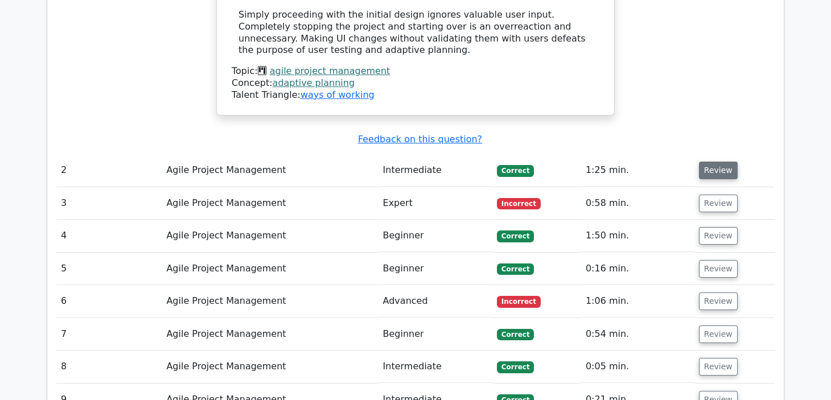
click at [710, 162] on button "Review" at bounding box center [718, 171] width 39 height 18
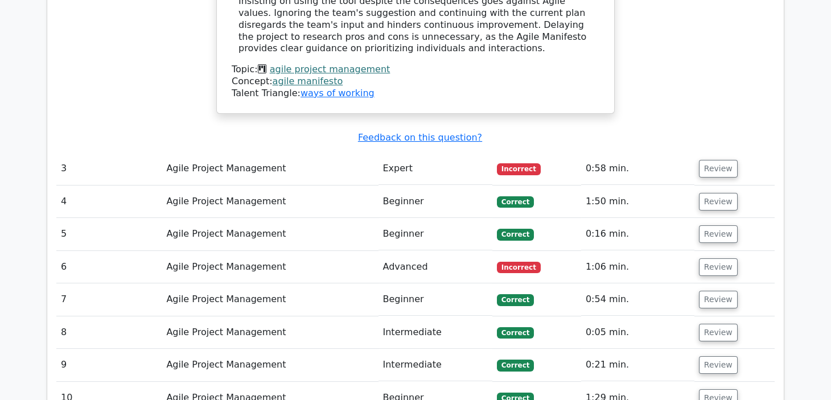
scroll to position [2017, 0]
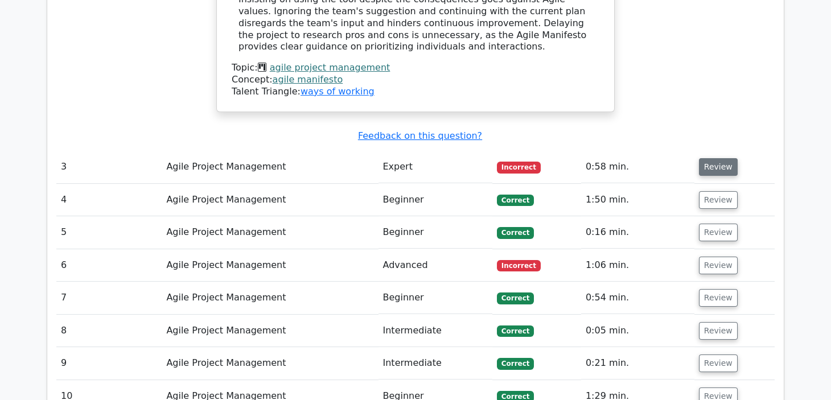
click at [717, 158] on button "Review" at bounding box center [718, 167] width 39 height 18
click at [262, 151] on td "Agile Project Management" at bounding box center [270, 167] width 216 height 32
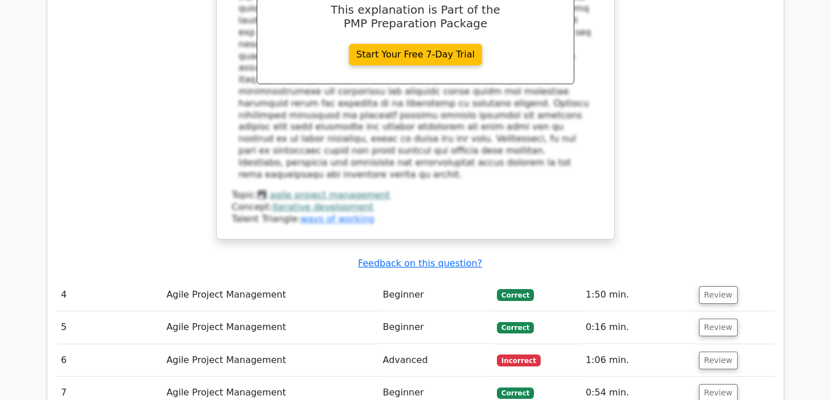
scroll to position [2586, 0]
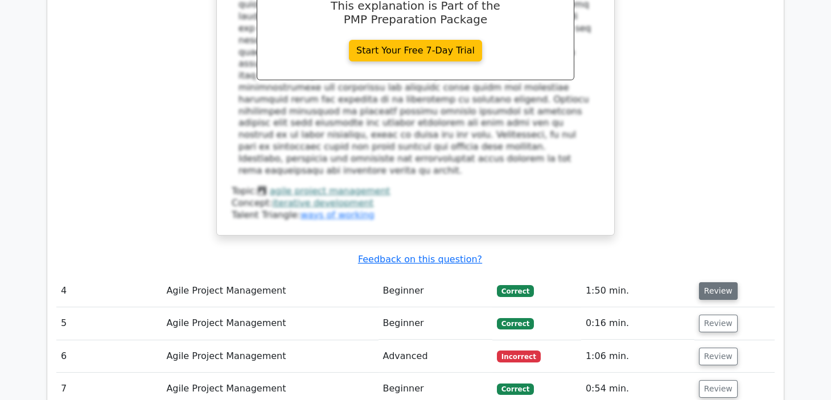
click at [714, 282] on button "Review" at bounding box center [718, 291] width 39 height 18
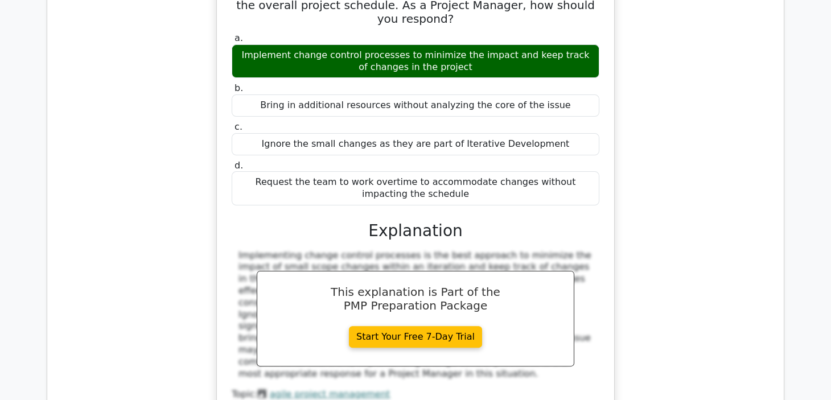
scroll to position [3226, 0]
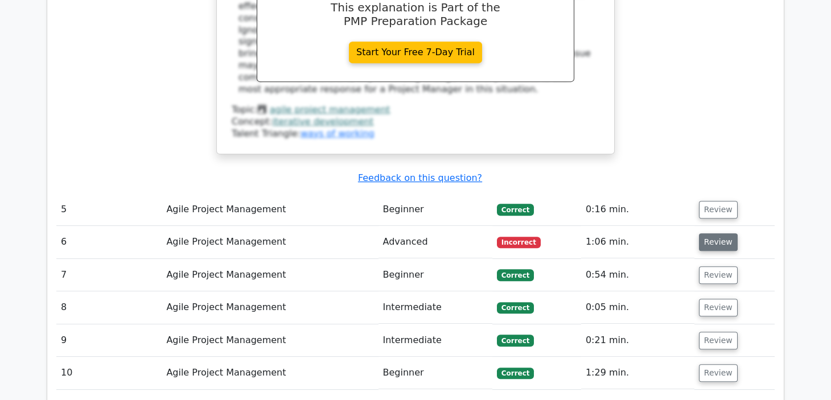
click at [714, 233] on button "Review" at bounding box center [718, 242] width 39 height 18
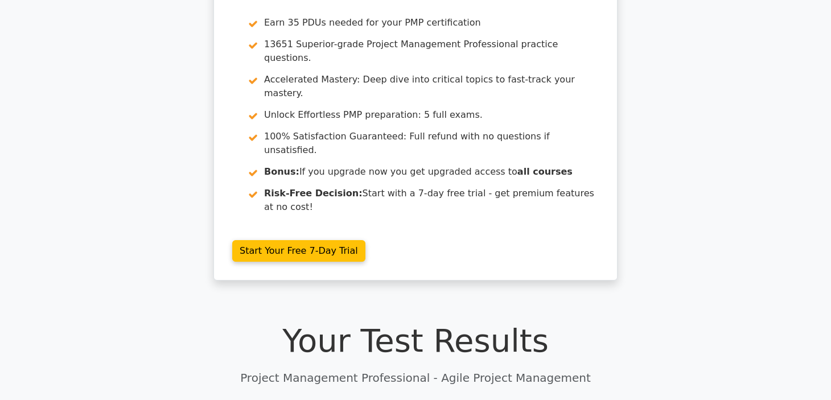
scroll to position [0, 0]
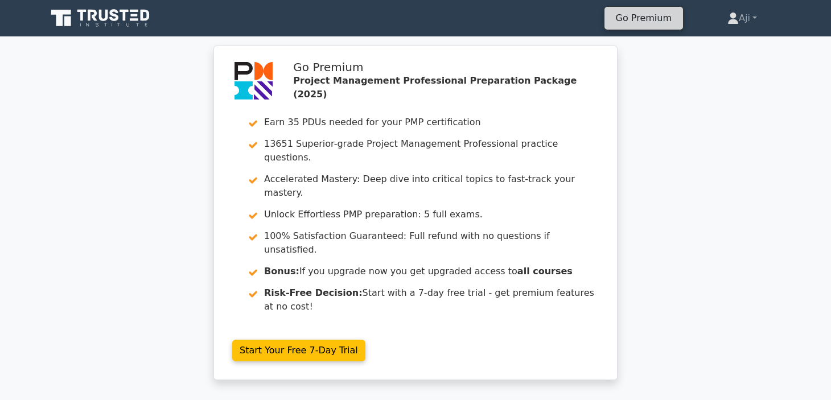
click at [637, 20] on link "Go Premium" at bounding box center [643, 17] width 69 height 15
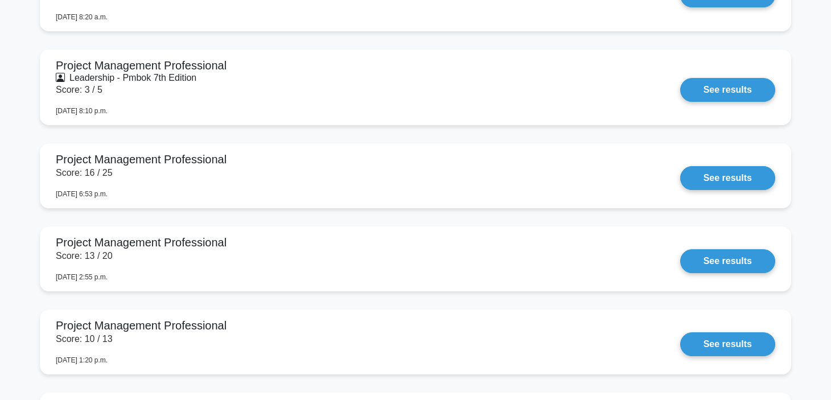
scroll to position [1992, 0]
